Goal: Find specific page/section: Find specific page/section

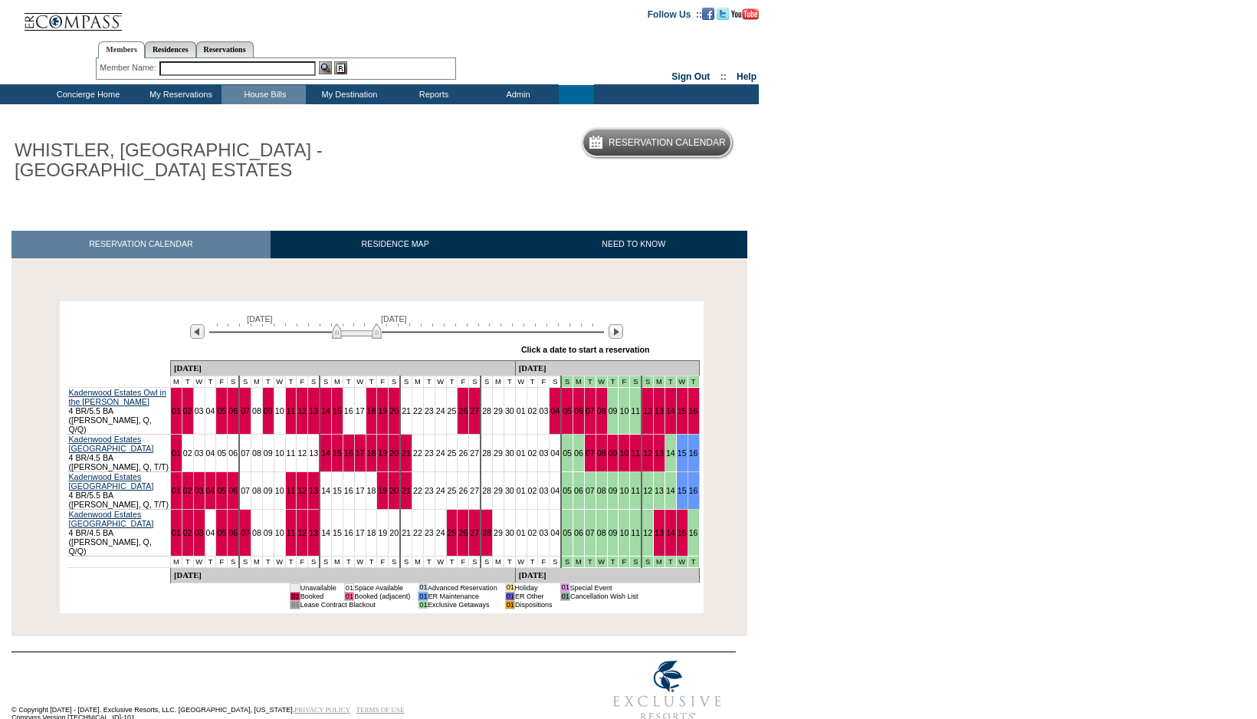
drag, startPoint x: 370, startPoint y: 332, endPoint x: 376, endPoint y: 337, distance: 8.3
click at [376, 337] on img at bounding box center [357, 331] width 50 height 15
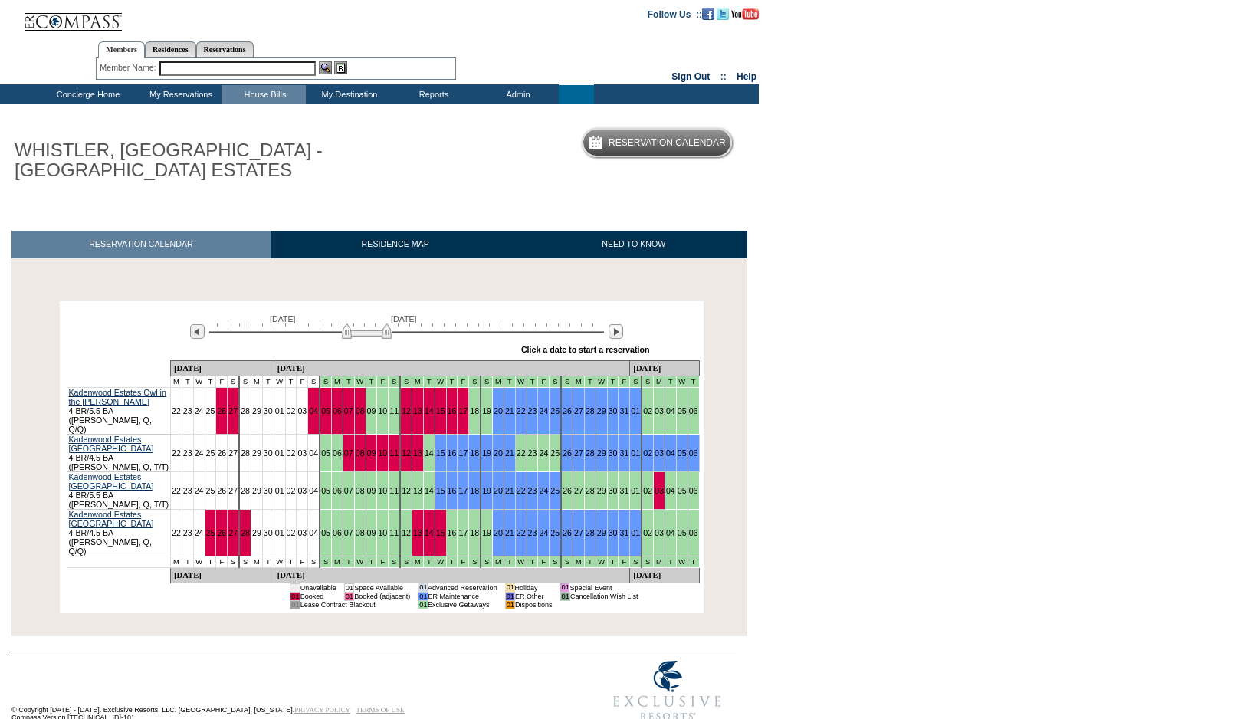
drag, startPoint x: 376, startPoint y: 334, endPoint x: 386, endPoint y: 337, distance: 10.4
click at [386, 337] on img at bounding box center [367, 331] width 50 height 15
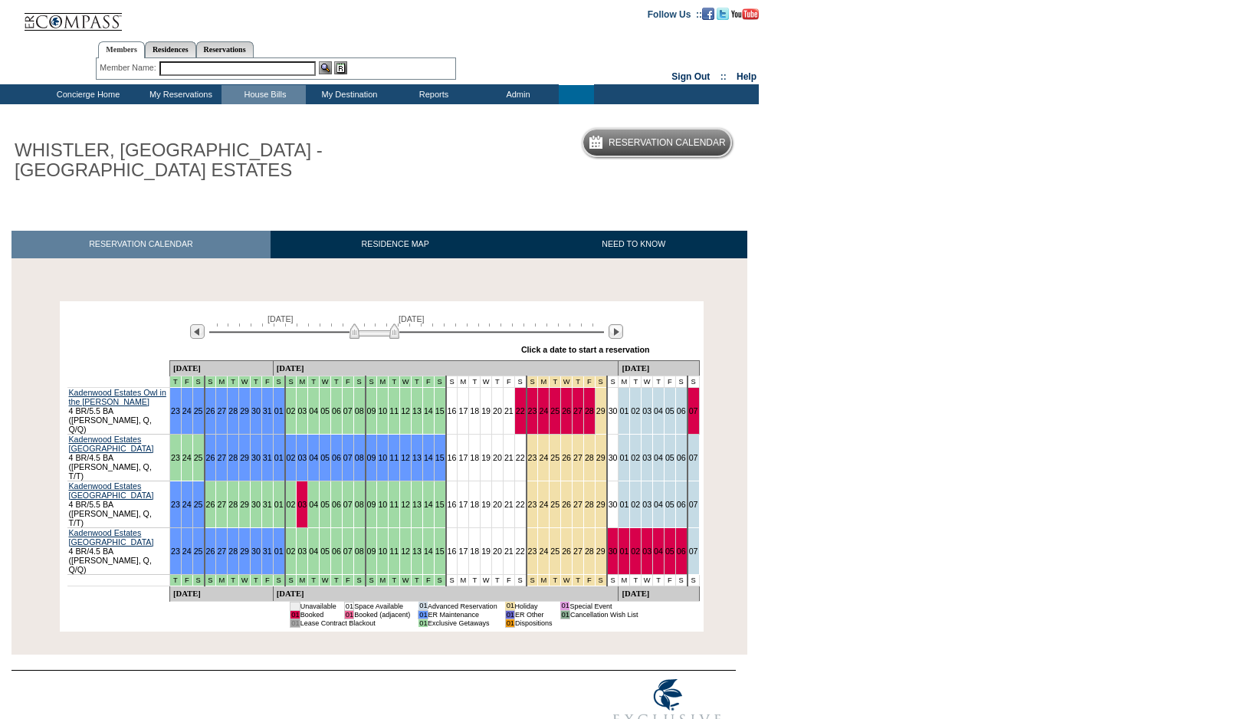
drag, startPoint x: 386, startPoint y: 337, endPoint x: 394, endPoint y: 337, distance: 7.7
click at [394, 337] on img at bounding box center [375, 331] width 50 height 15
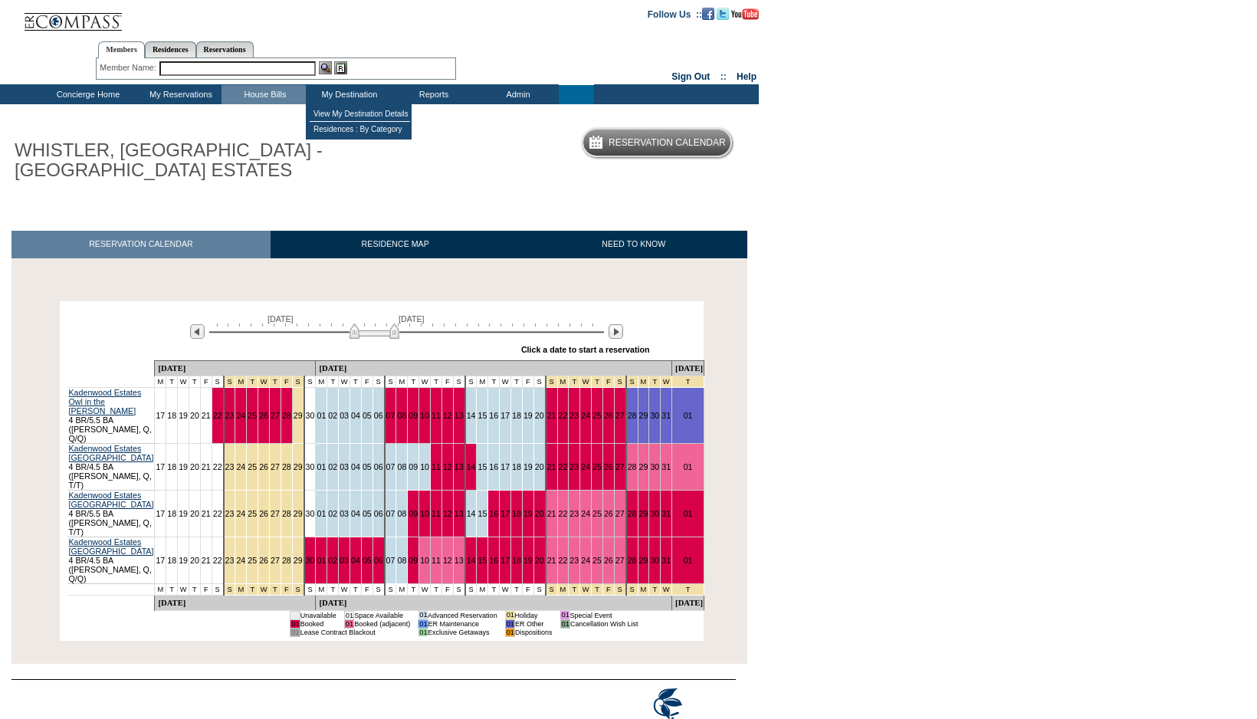
click at [338, 107] on td "View My Destination Details" at bounding box center [360, 114] width 100 height 15
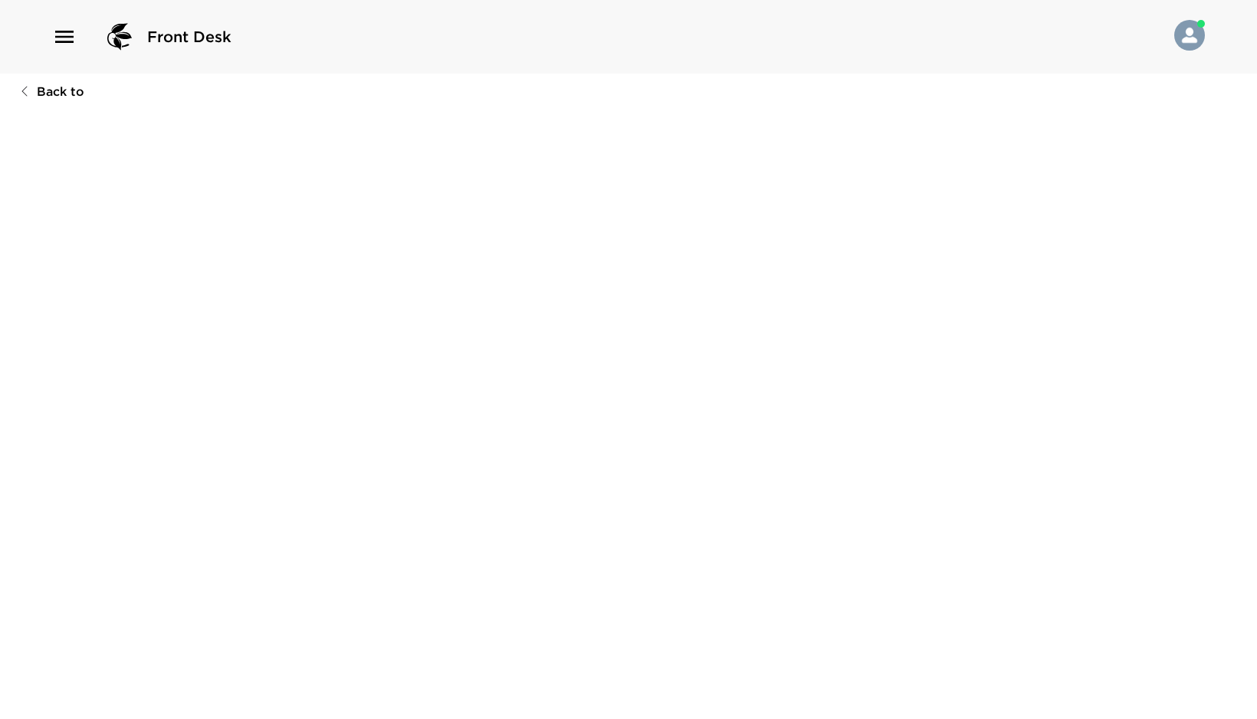
click at [66, 90] on span "Back to" at bounding box center [61, 91] width 48 height 17
